Goal: Information Seeking & Learning: Learn about a topic

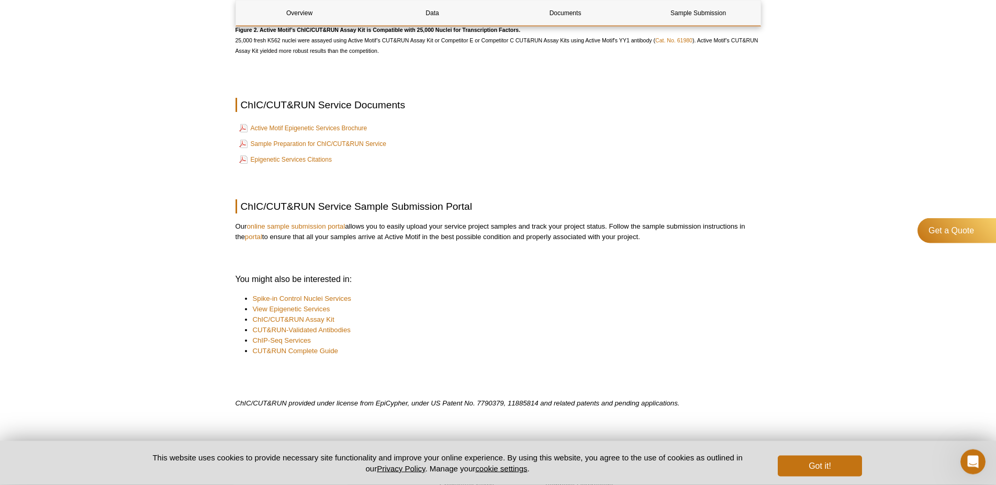
scroll to position [1388, 0]
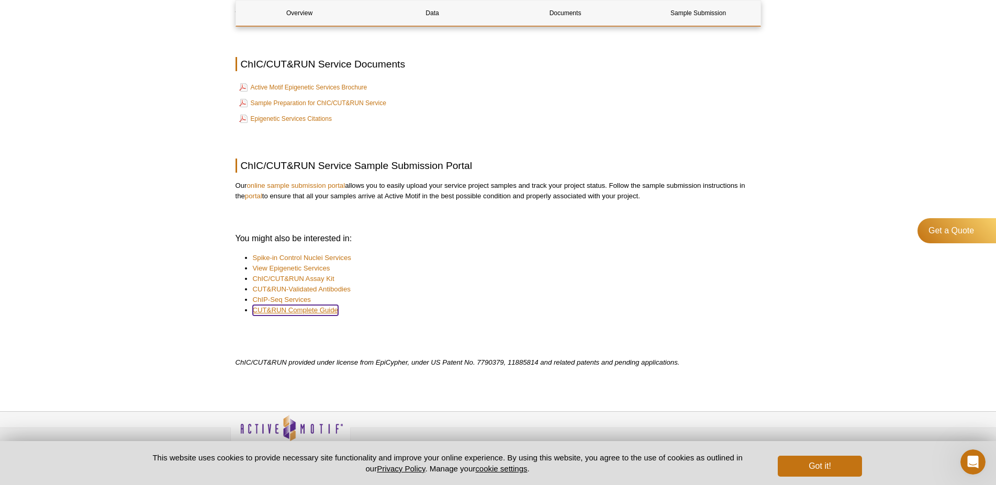
click at [323, 314] on link "CUT&RUN Complete Guide" at bounding box center [295, 310] width 85 height 10
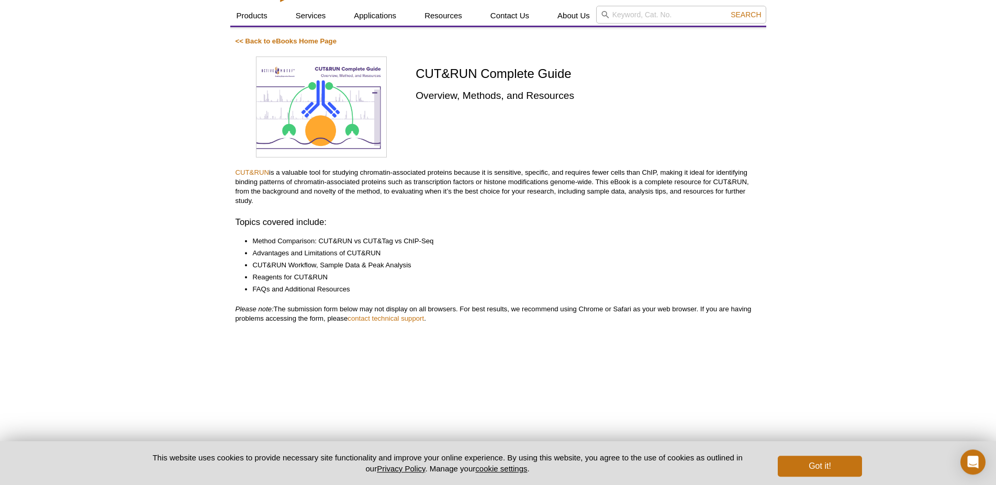
scroll to position [53, 0]
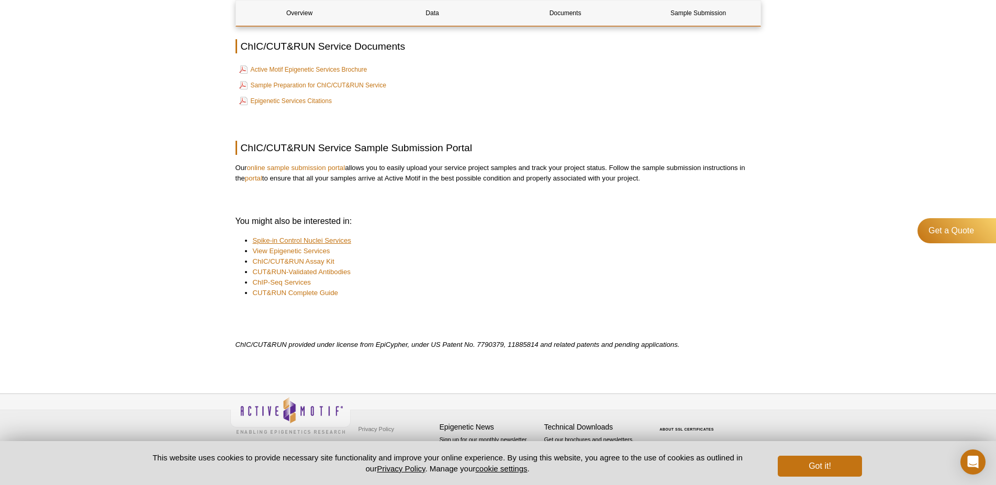
scroll to position [1115, 0]
click at [322, 261] on link "ChIC/CUT&RUN Assay Kit" at bounding box center [294, 261] width 82 height 10
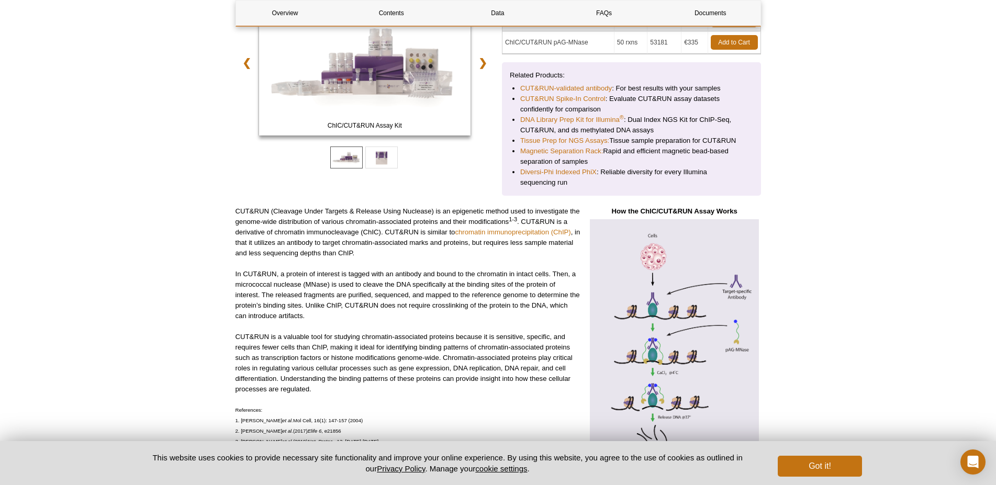
scroll to position [160, 0]
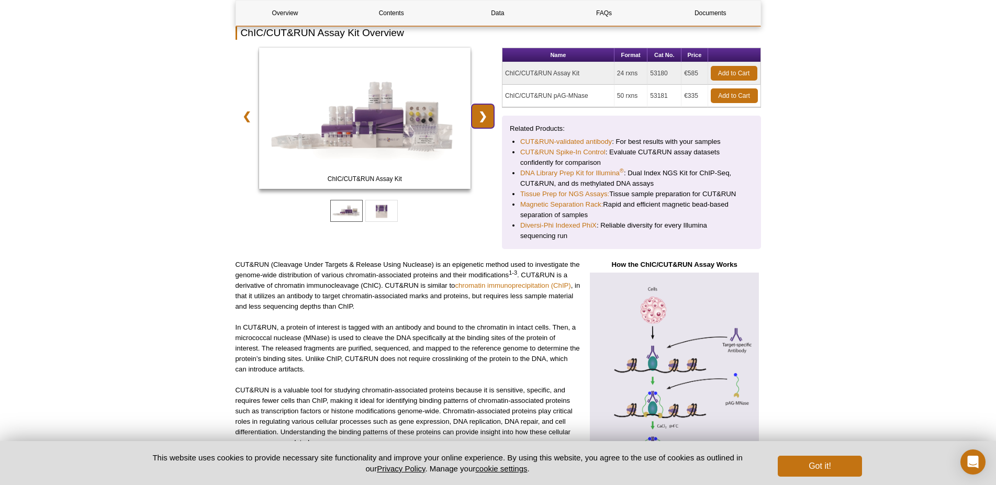
click at [482, 117] on link "❯" at bounding box center [482, 116] width 22 height 24
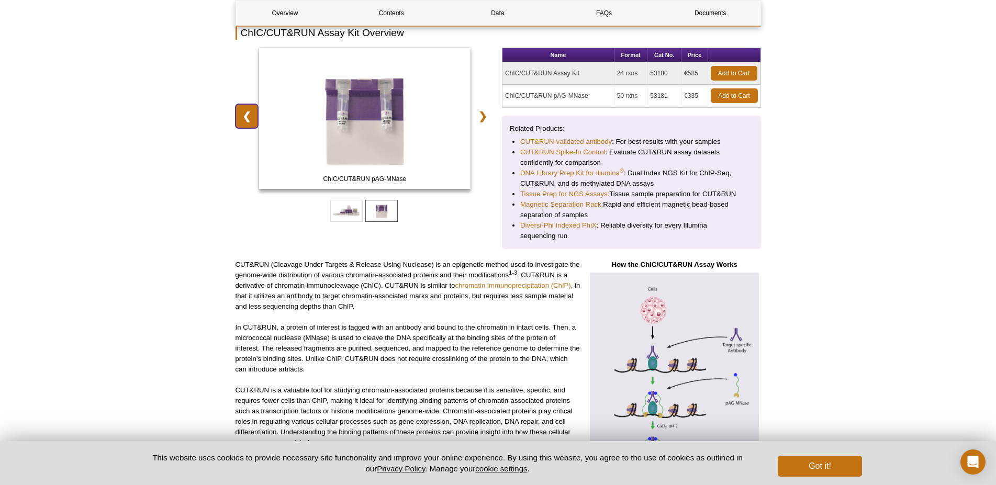
click at [246, 119] on link "❮" at bounding box center [246, 116] width 22 height 24
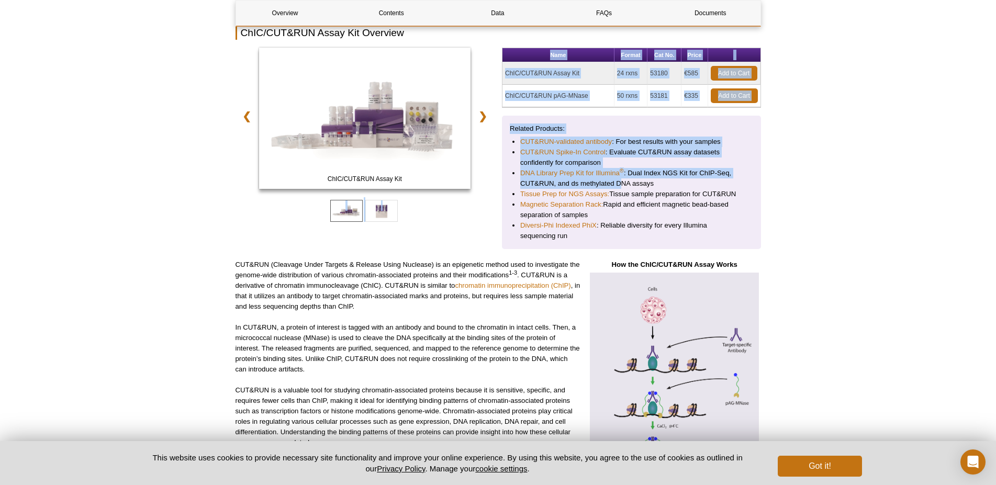
drag, startPoint x: 480, startPoint y: 44, endPoint x: 621, endPoint y: 187, distance: 200.9
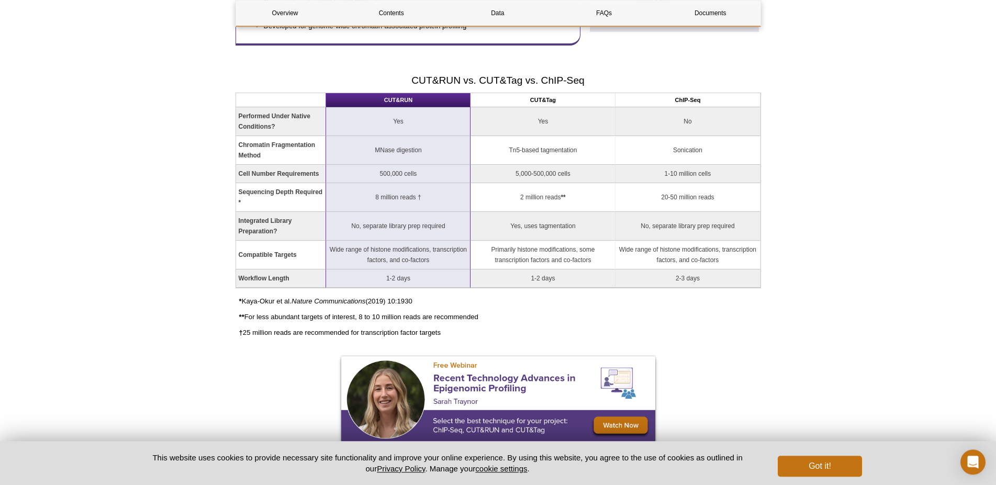
scroll to position [694, 0]
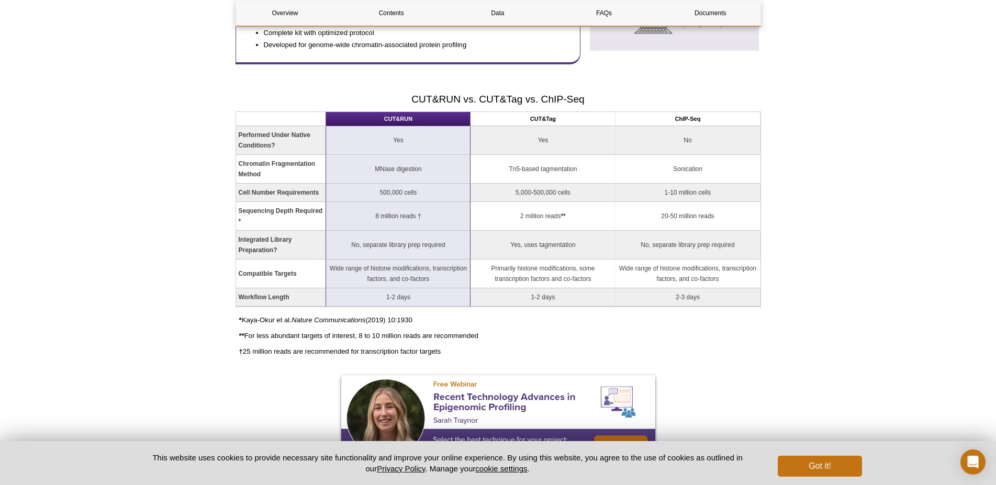
click at [382, 273] on td "Wide range of histone modifications, transcription factors, and co-factors" at bounding box center [398, 274] width 144 height 29
drag, startPoint x: 383, startPoint y: 272, endPoint x: 415, endPoint y: 277, distance: 32.9
click at [415, 277] on td "Wide range of histone modifications, transcription factors, and co-factors" at bounding box center [398, 274] width 144 height 29
drag, startPoint x: 524, startPoint y: 269, endPoint x: 556, endPoint y: 279, distance: 33.3
click at [556, 279] on td "Primarily histone modifications, some transcription factors and co-factors" at bounding box center [542, 274] width 145 height 29
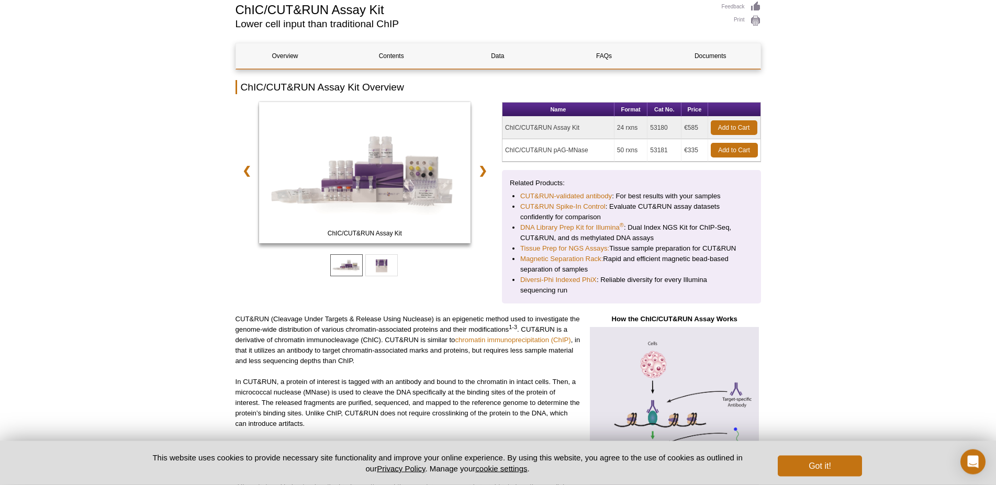
scroll to position [107, 0]
drag, startPoint x: 632, startPoint y: 127, endPoint x: 627, endPoint y: 126, distance: 5.3
click at [627, 126] on td "24 rxns" at bounding box center [630, 127] width 33 height 22
drag, startPoint x: 634, startPoint y: 151, endPoint x: 621, endPoint y: 151, distance: 12.6
click at [621, 151] on td "50 rxns" at bounding box center [630, 150] width 33 height 22
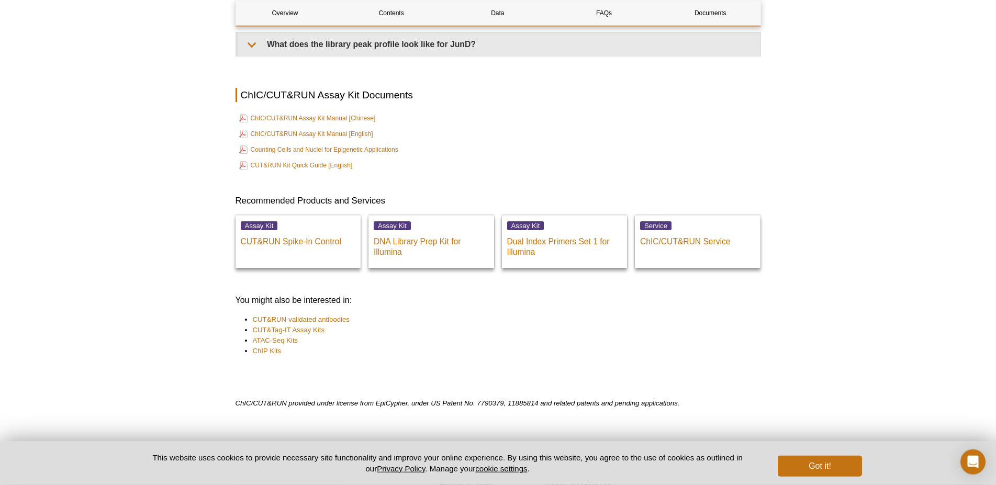
scroll to position [3522, 0]
click at [409, 247] on p "DNA Library Prep Kit for Illumina" at bounding box center [431, 243] width 115 height 26
click at [407, 252] on p "DNA Library Prep Kit for Illumina" at bounding box center [431, 243] width 115 height 26
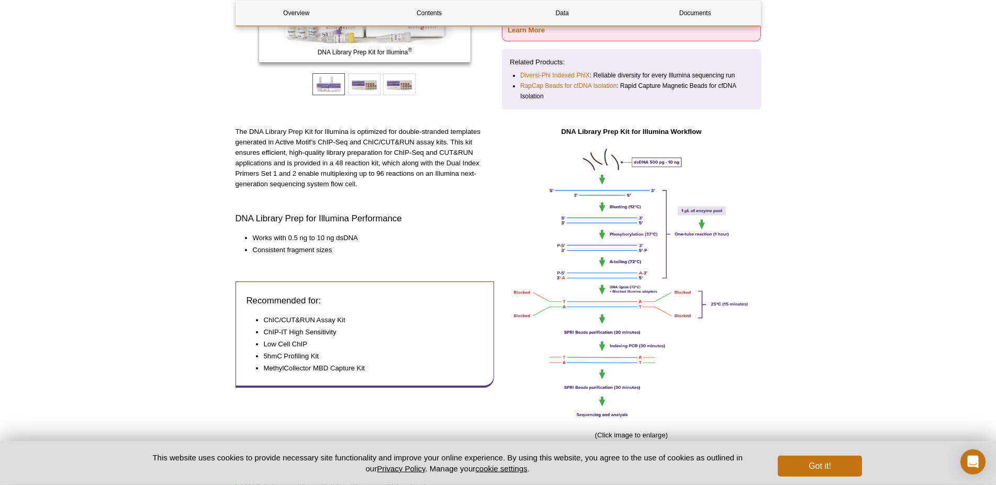
scroll to position [267, 0]
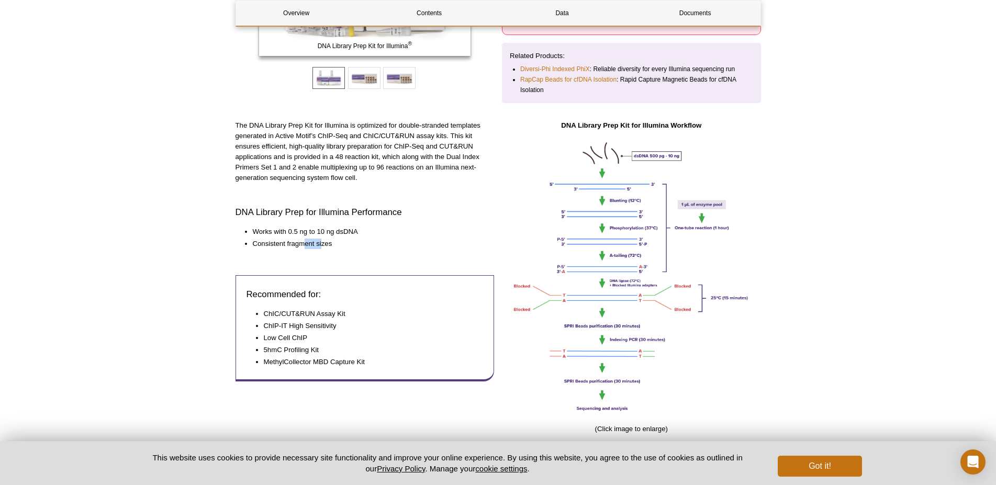
drag, startPoint x: 321, startPoint y: 245, endPoint x: 305, endPoint y: 242, distance: 16.0
click at [305, 242] on li "Consistent fragment sizes" at bounding box center [368, 244] width 231 height 10
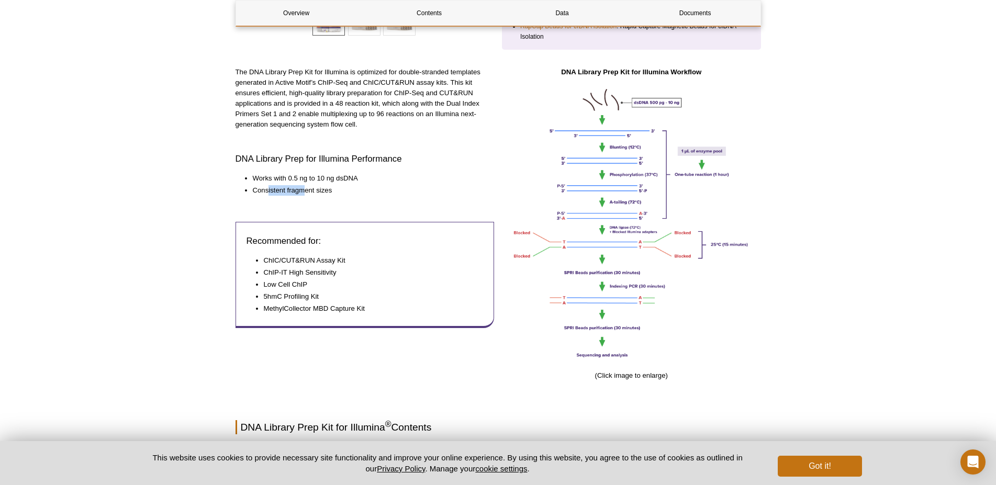
drag, startPoint x: 303, startPoint y: 188, endPoint x: 268, endPoint y: 189, distance: 35.1
click at [268, 189] on li "Consistent fragment sizes" at bounding box center [368, 190] width 231 height 10
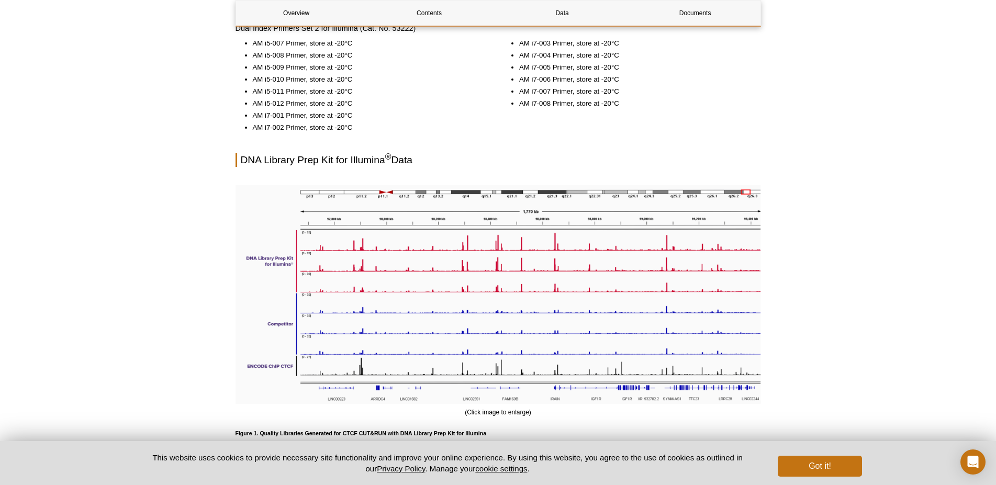
scroll to position [747, 0]
